Goal: Complete application form: Complete application form

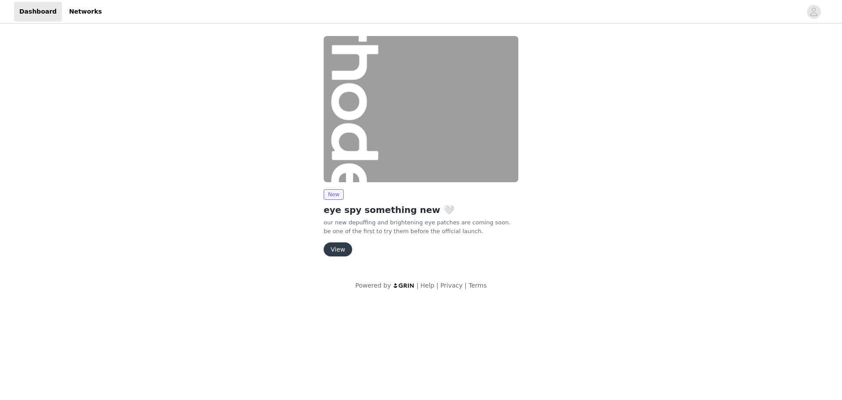
click at [334, 247] on button "View" at bounding box center [338, 249] width 29 height 14
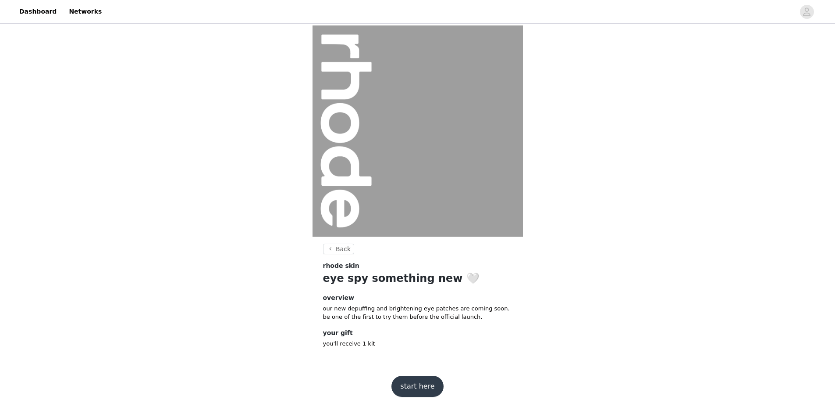
scroll to position [7, 0]
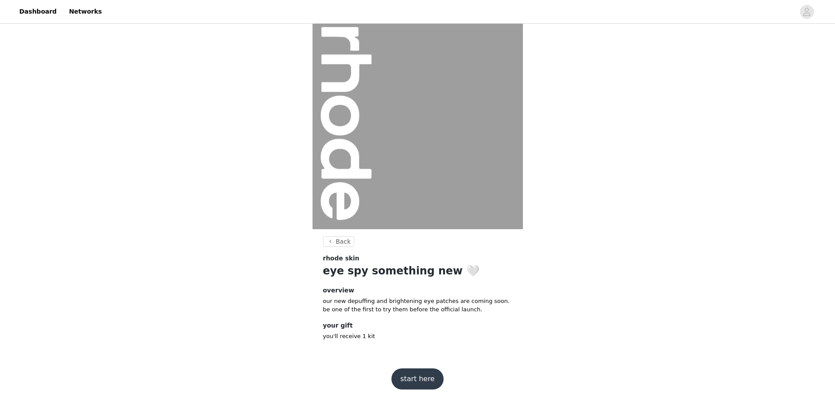
click at [416, 378] on button "start here" at bounding box center [418, 378] width 52 height 21
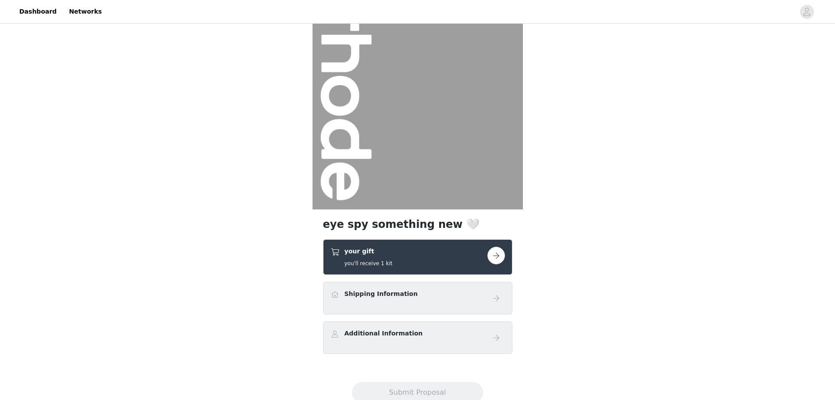
scroll to position [55, 0]
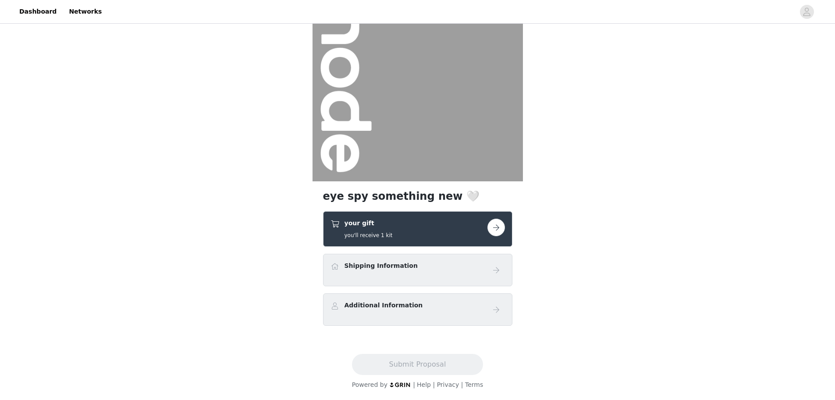
click at [495, 224] on button "button" at bounding box center [497, 227] width 18 height 18
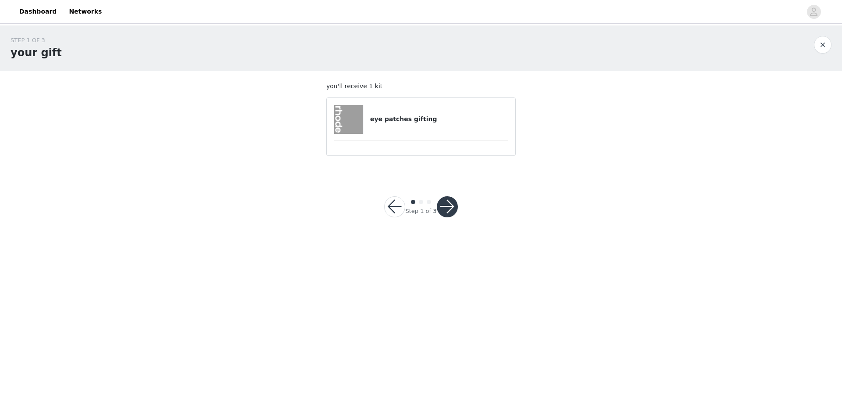
click at [446, 203] on button "button" at bounding box center [447, 206] width 21 height 21
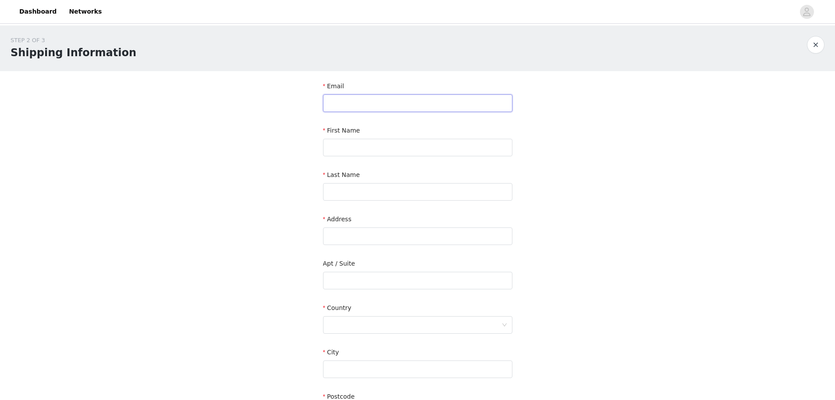
click at [331, 100] on input "text" at bounding box center [417, 103] width 189 height 18
type input "s"
type input "pretty.squirrelsss@gmail.com"
type input "Summer"
type input "Sit"
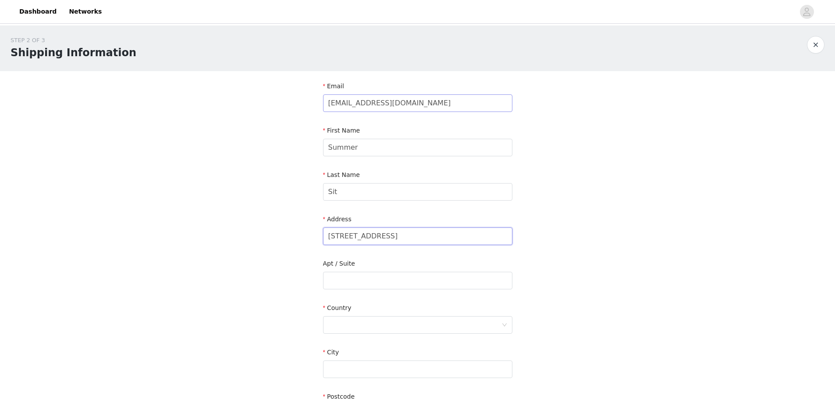
type input "64 Hunter Ave"
click at [453, 329] on div at bounding box center [414, 324] width 173 height 17
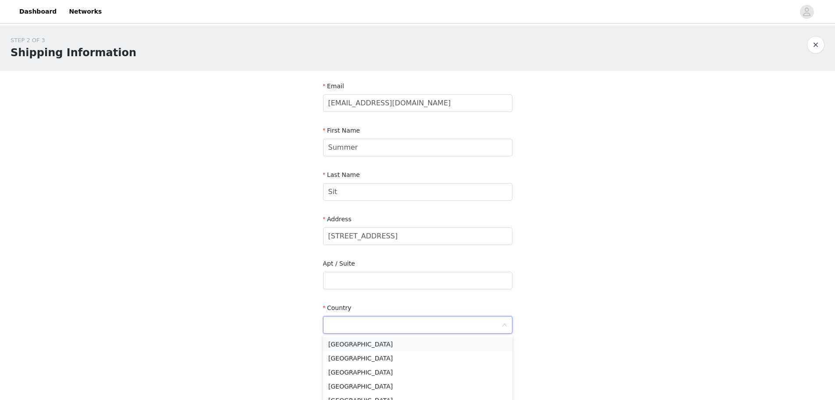
click at [429, 345] on li "United States" at bounding box center [417, 344] width 189 height 14
click at [585, 309] on div "STEP 2 OF 3 Shipping Information Email pretty.squirrelsss@gmail.com First Name …" at bounding box center [417, 257] width 835 height 465
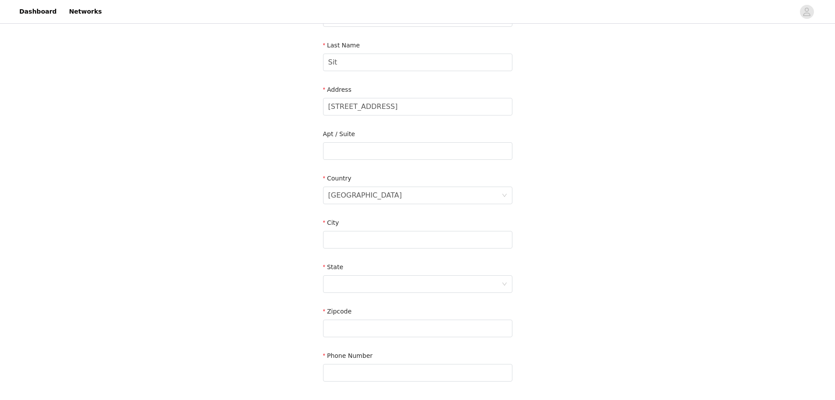
scroll to position [132, 0]
click at [357, 226] on div "City" at bounding box center [417, 222] width 189 height 13
click at [358, 239] on input "text" at bounding box center [417, 237] width 189 height 18
type input "Staten Island"
click at [507, 280] on icon "icon: down" at bounding box center [504, 281] width 5 height 5
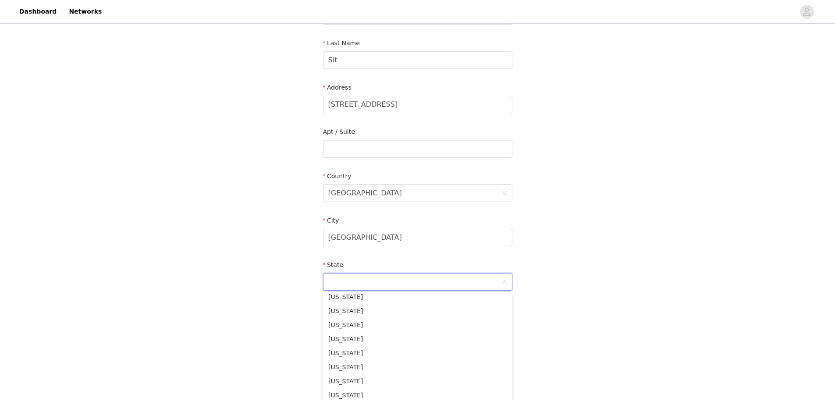
scroll to position [482, 0]
click at [346, 363] on li "New York" at bounding box center [417, 366] width 189 height 14
click at [271, 332] on div "STEP 2 OF 3 Shipping Information Email pretty.squirrelsss@gmail.com First Name …" at bounding box center [417, 149] width 835 height 510
click at [367, 329] on input "text" at bounding box center [417, 326] width 189 height 18
type input "10306"
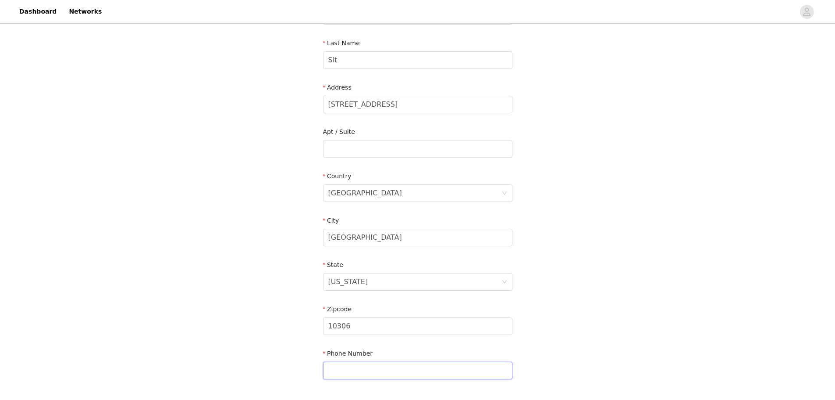
click at [360, 371] on input "text" at bounding box center [417, 370] width 189 height 18
type input "9179156373"
click at [315, 364] on section "Email pretty.squirrelsss@gmail.com First Name Summer Last Name Sit Address 64 H…" at bounding box center [418, 171] width 210 height 464
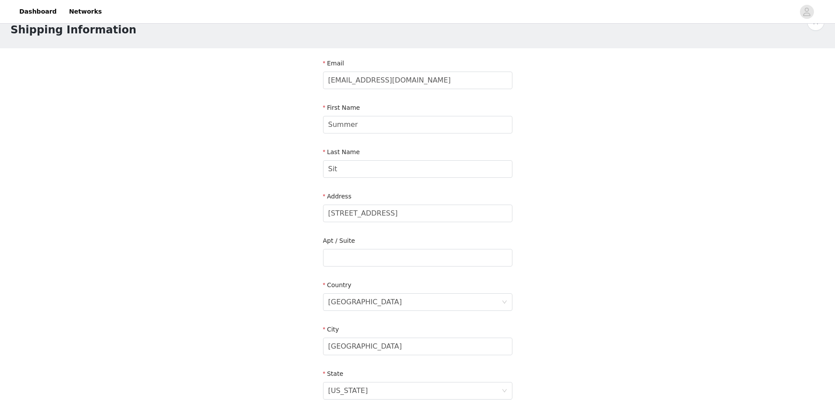
scroll to position [199, 0]
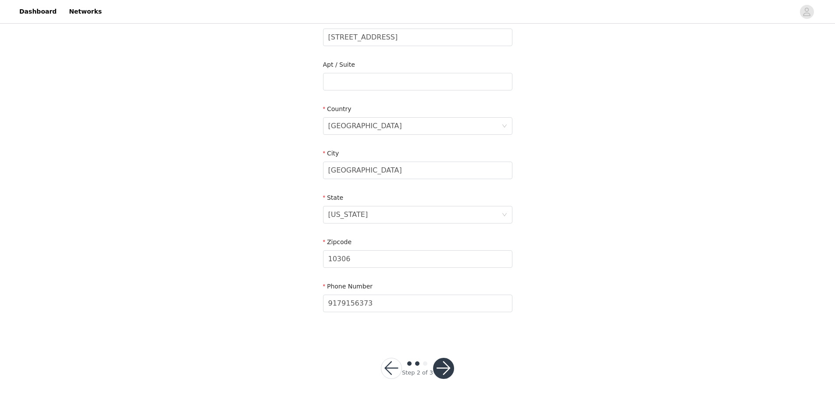
click at [447, 362] on button "button" at bounding box center [443, 367] width 21 height 21
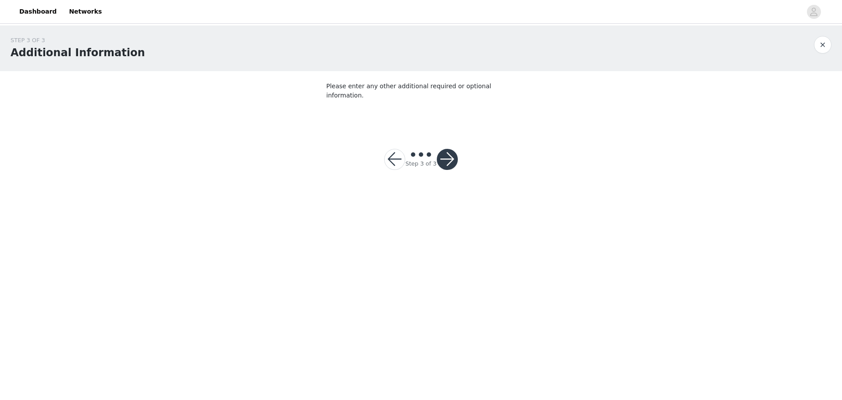
click at [449, 153] on button "button" at bounding box center [447, 159] width 21 height 21
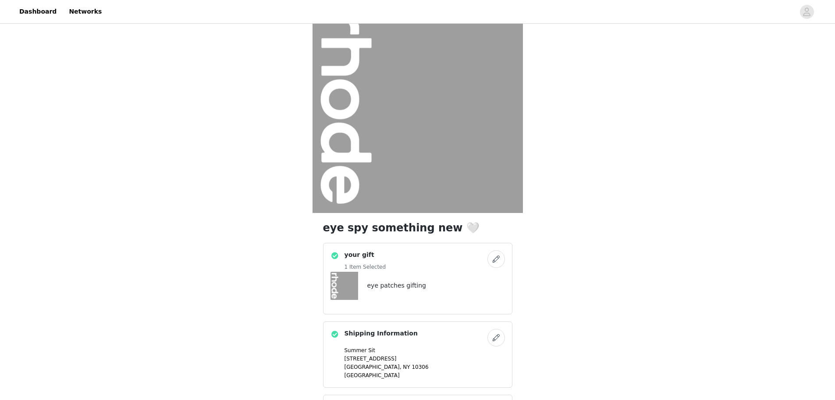
scroll to position [125, 0]
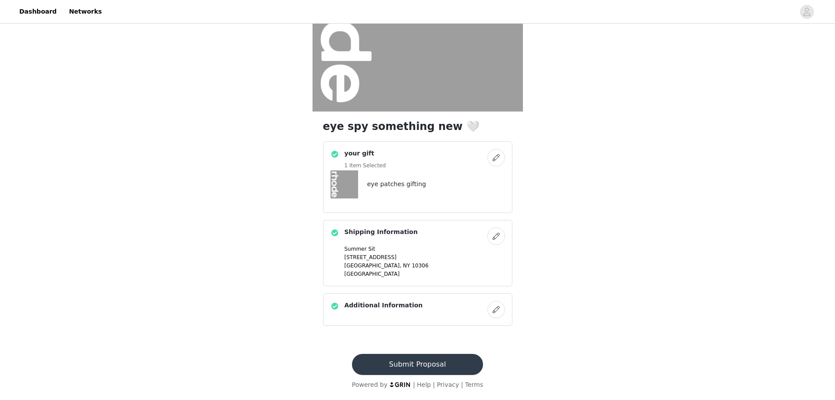
click at [410, 370] on button "Submit Proposal" at bounding box center [417, 363] width 131 height 21
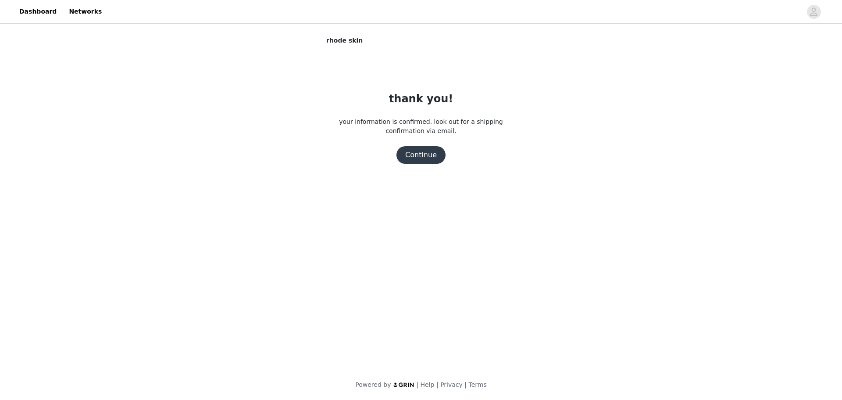
click at [425, 157] on button "Continue" at bounding box center [420, 155] width 49 height 18
